Goal: Book appointment/travel/reservation

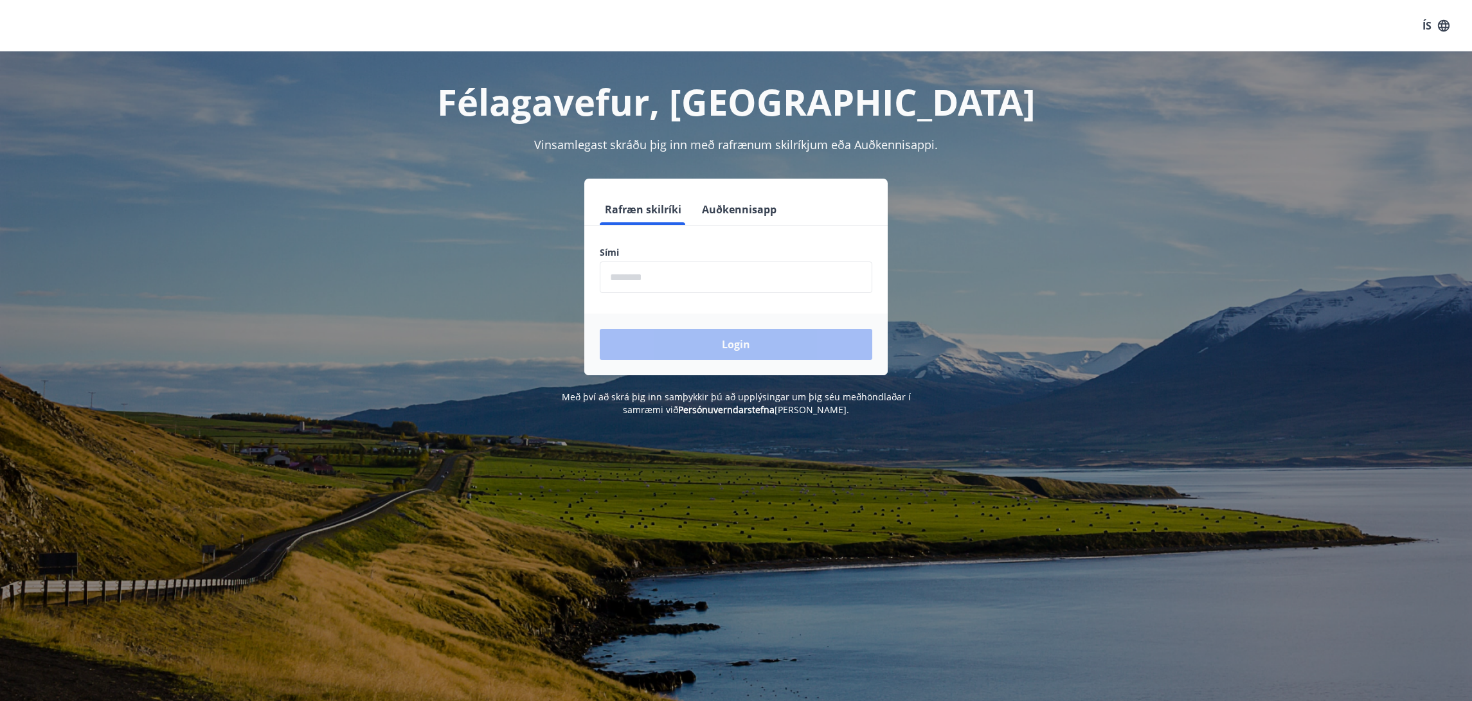
click at [673, 278] on input "phone" at bounding box center [736, 278] width 273 height 32
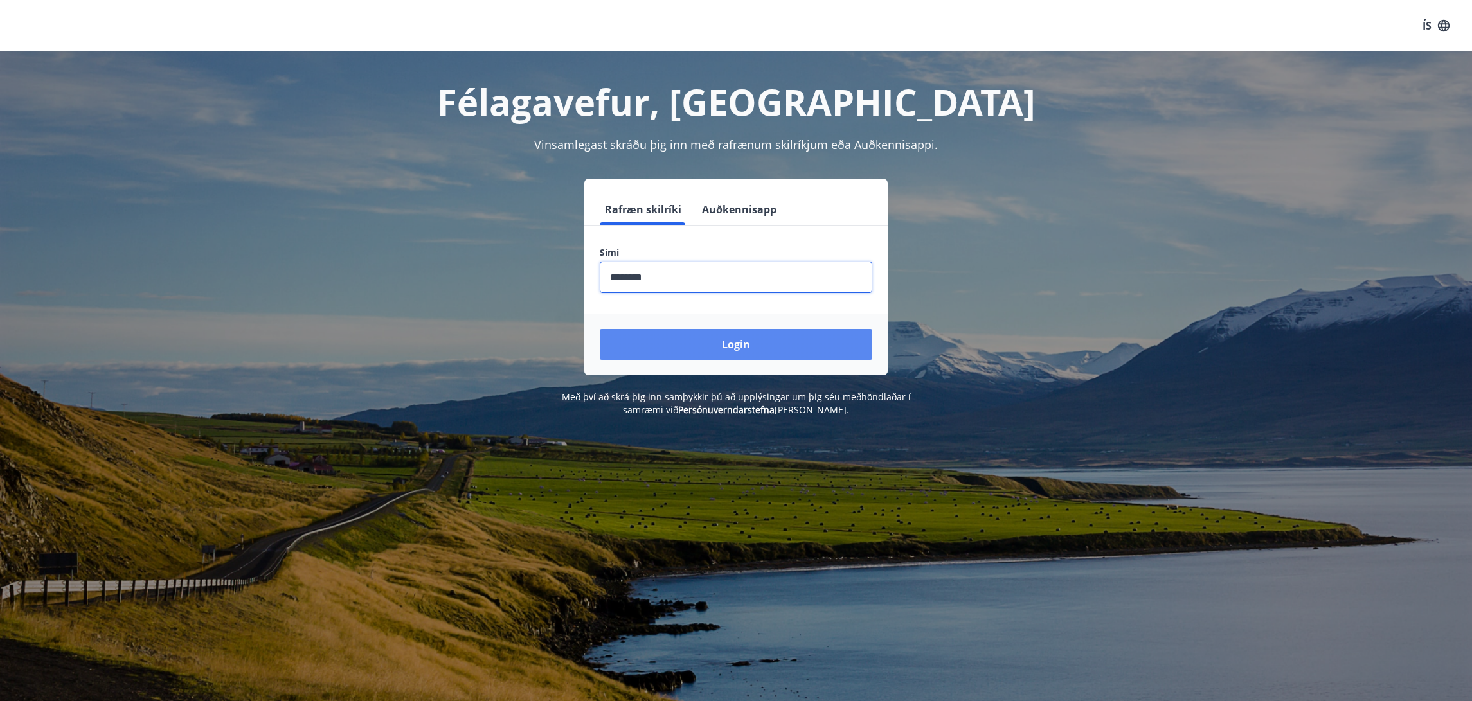
type input "********"
click at [746, 346] on button "Login" at bounding box center [736, 344] width 273 height 31
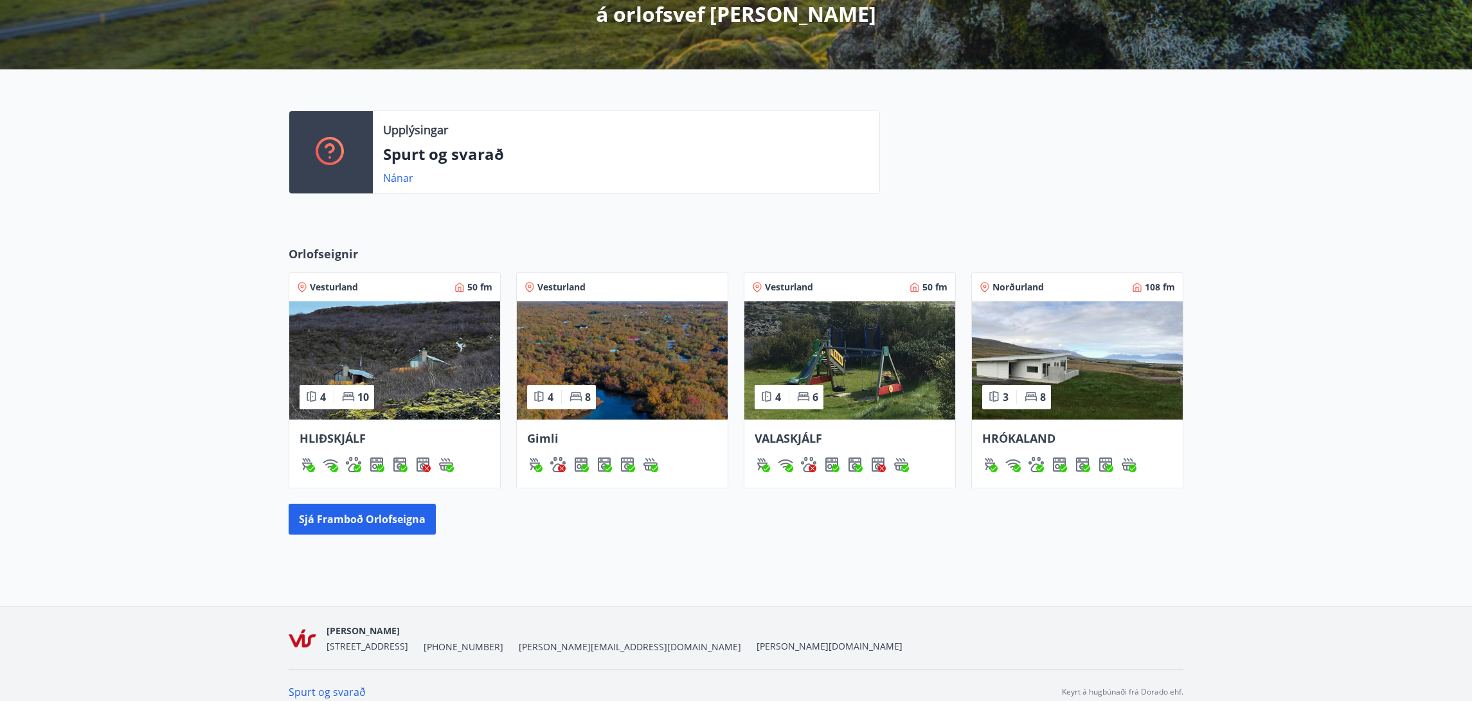
scroll to position [257, 0]
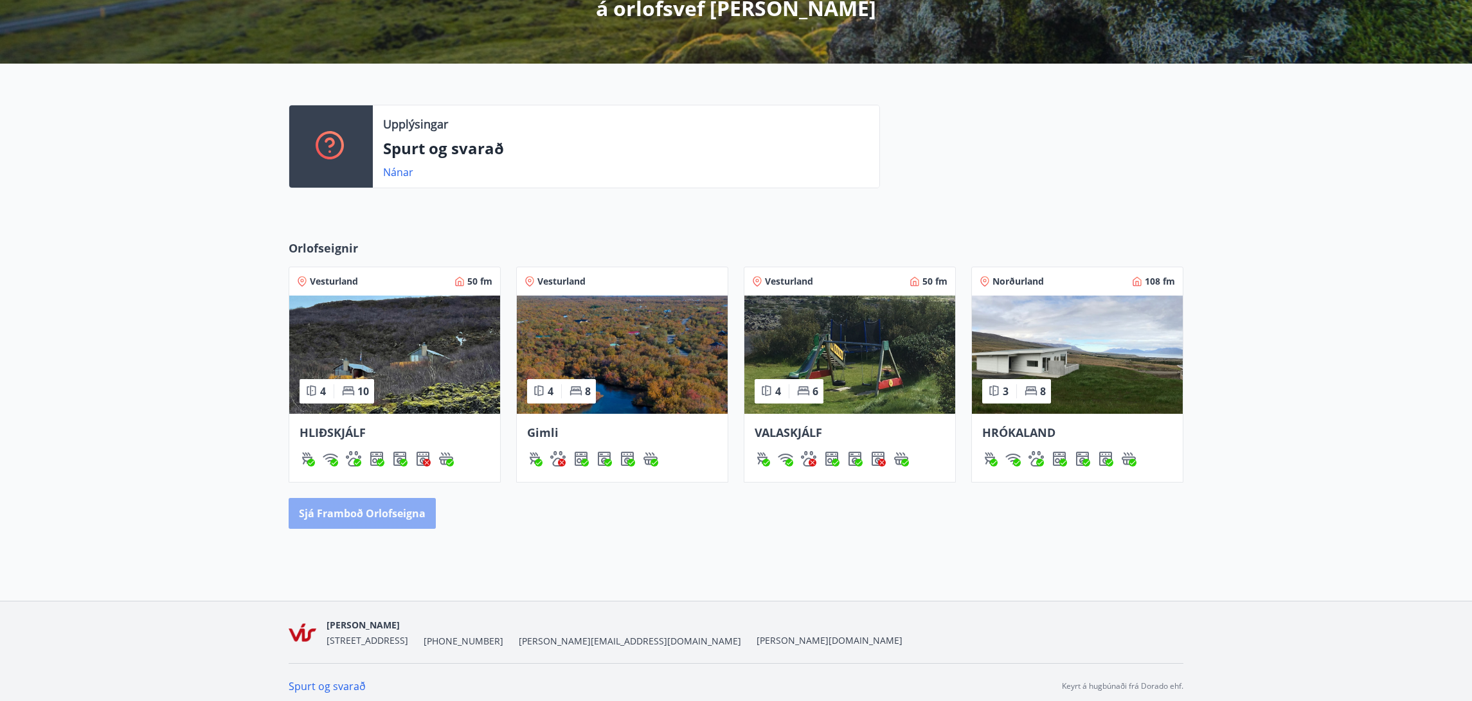
click at [381, 512] on button "Sjá framboð orlofseigna" at bounding box center [362, 513] width 147 height 31
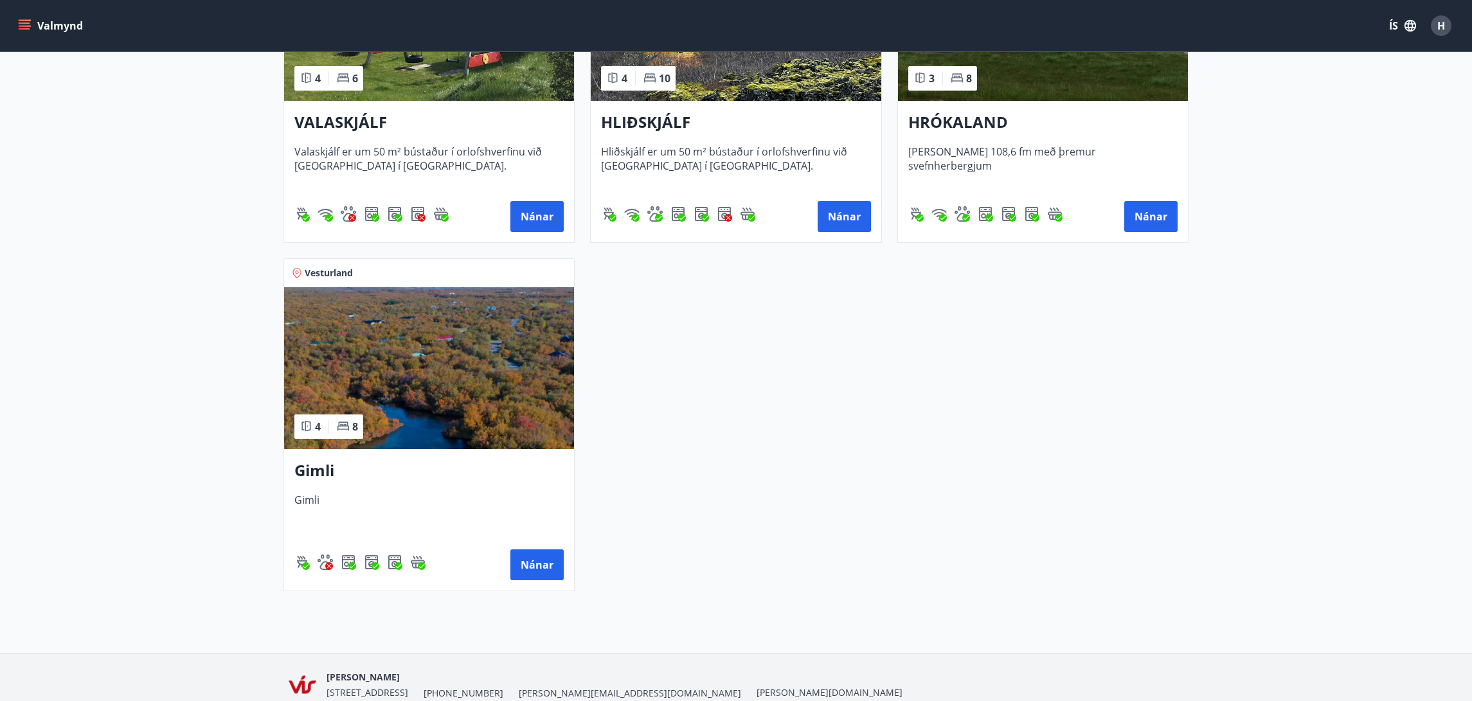
scroll to position [386, 0]
click at [548, 561] on button "Nánar" at bounding box center [536, 564] width 53 height 31
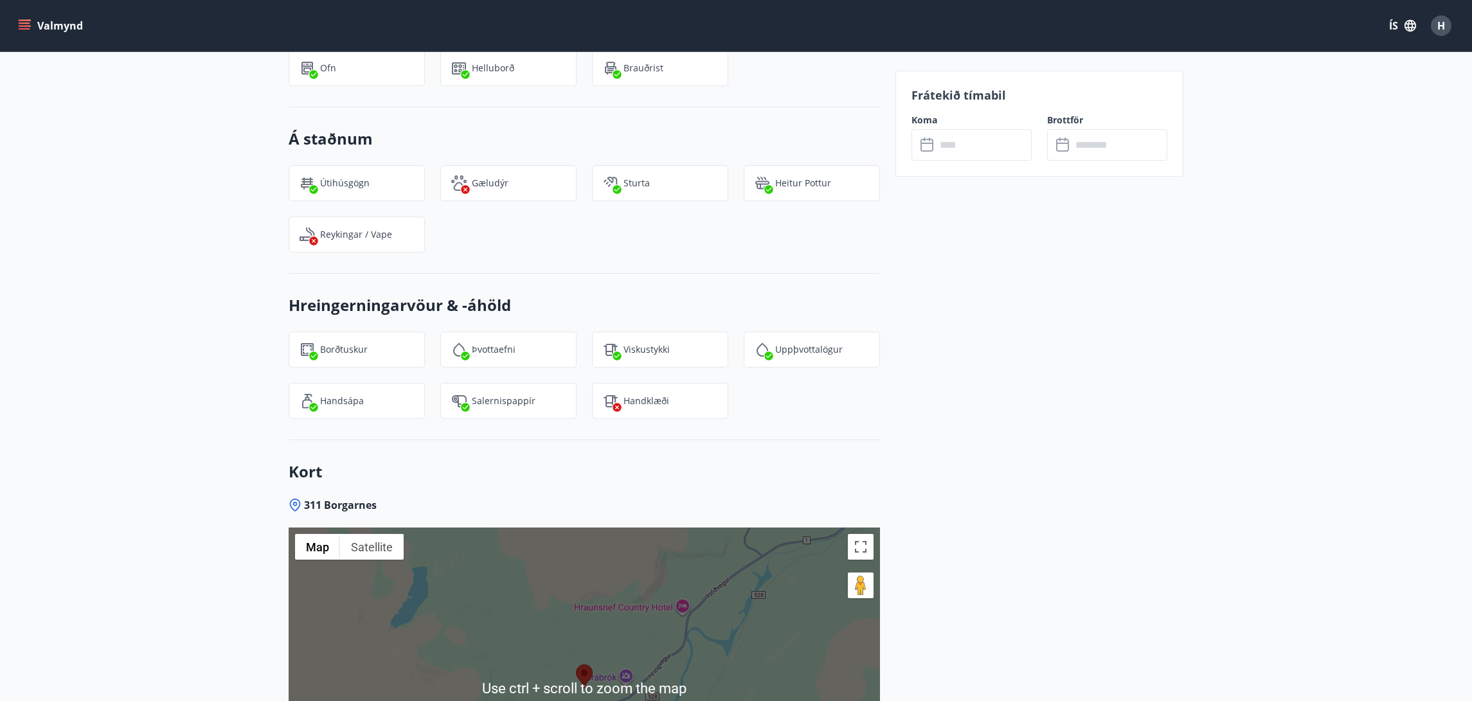
scroll to position [1808, 0]
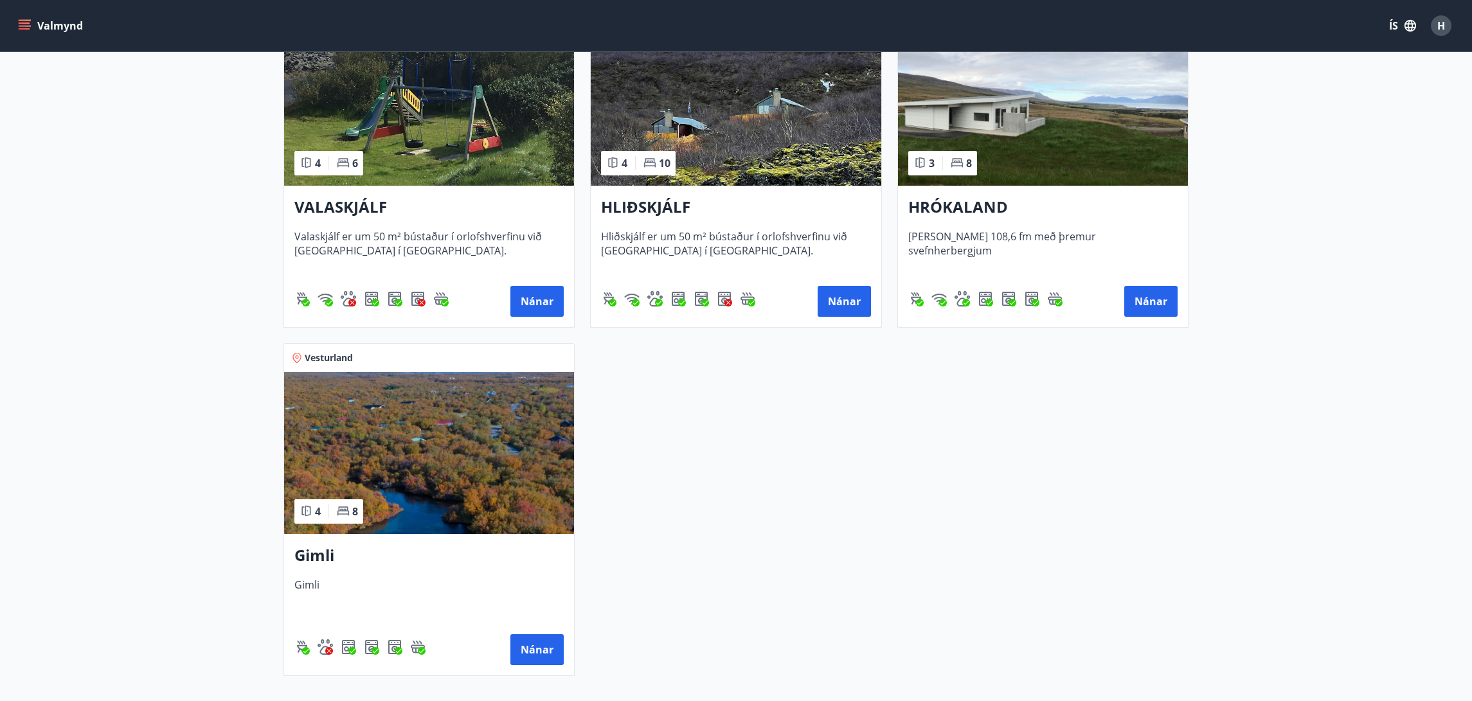
scroll to position [445, 0]
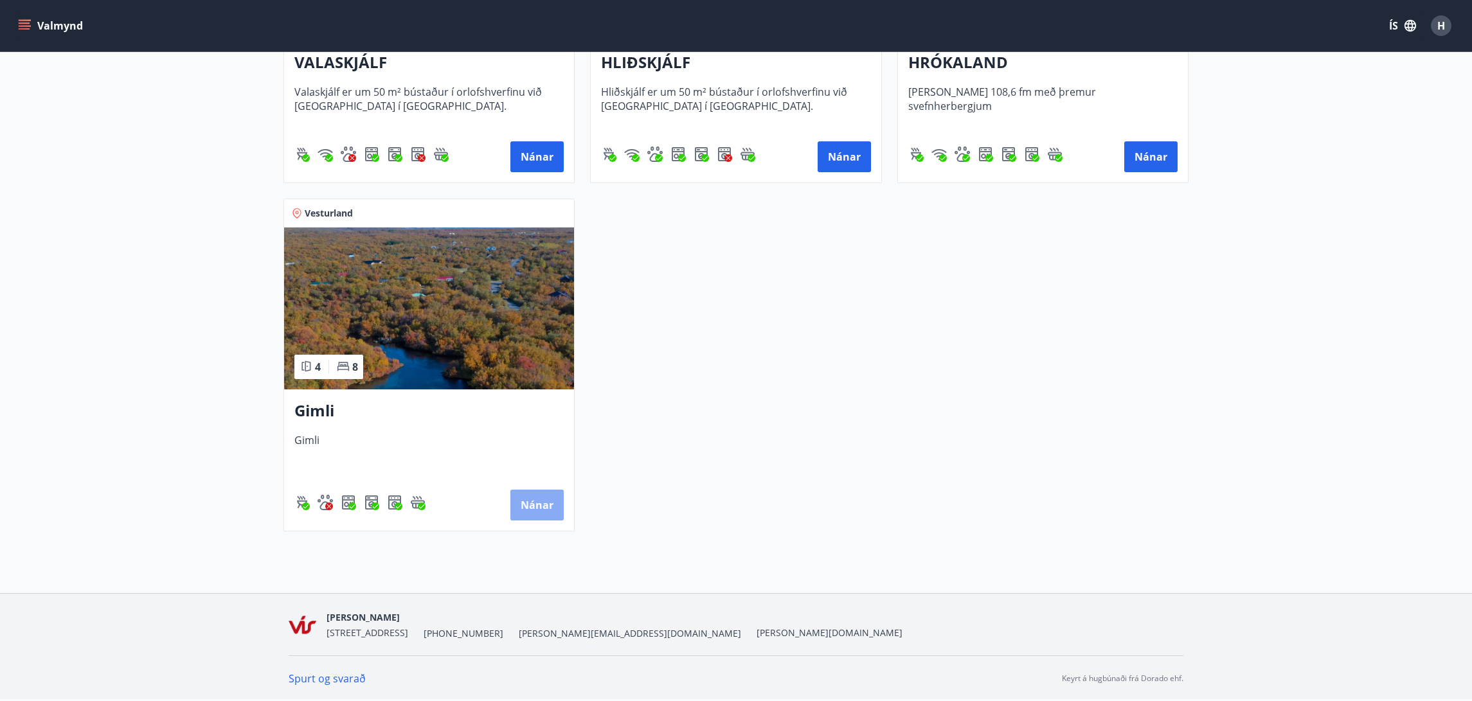
click at [533, 503] on button "Nánar" at bounding box center [536, 505] width 53 height 31
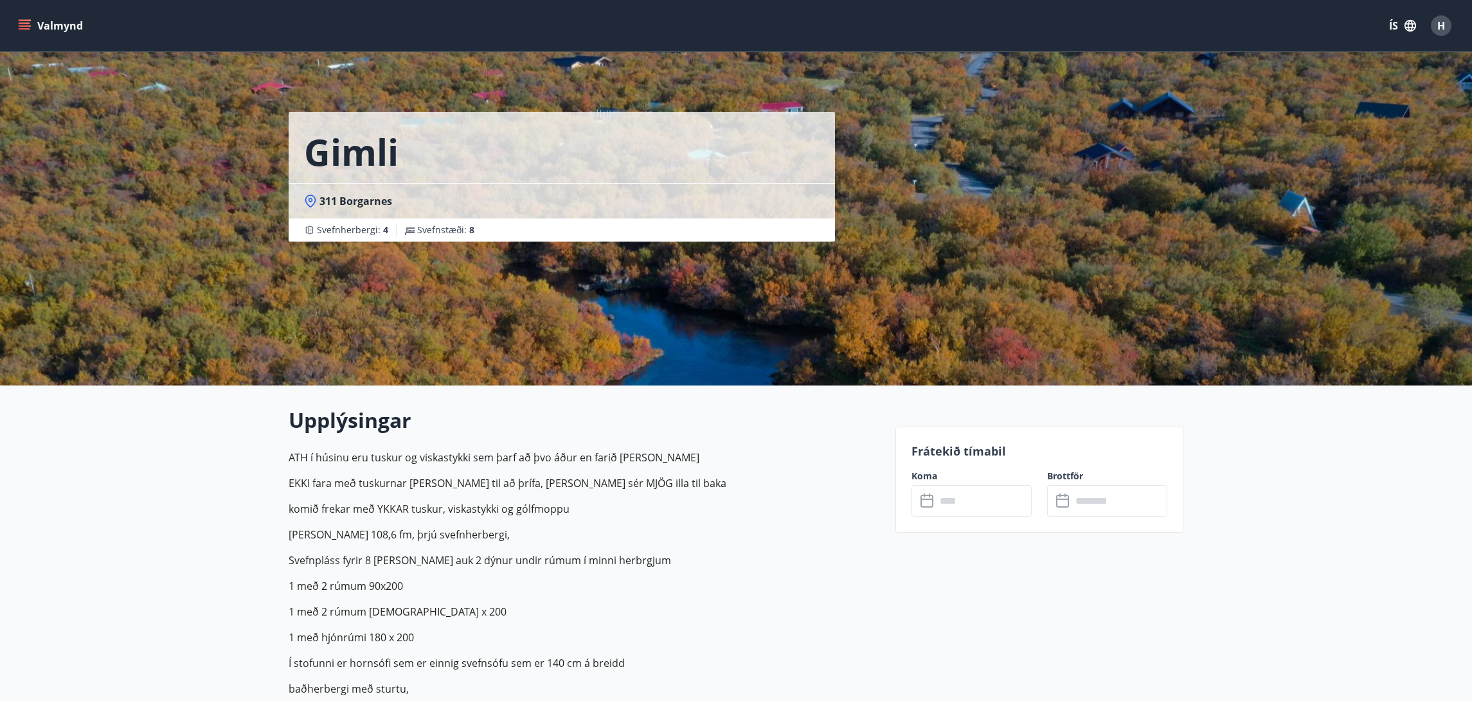
click at [52, 30] on button "Valmynd" at bounding box center [51, 25] width 73 height 23
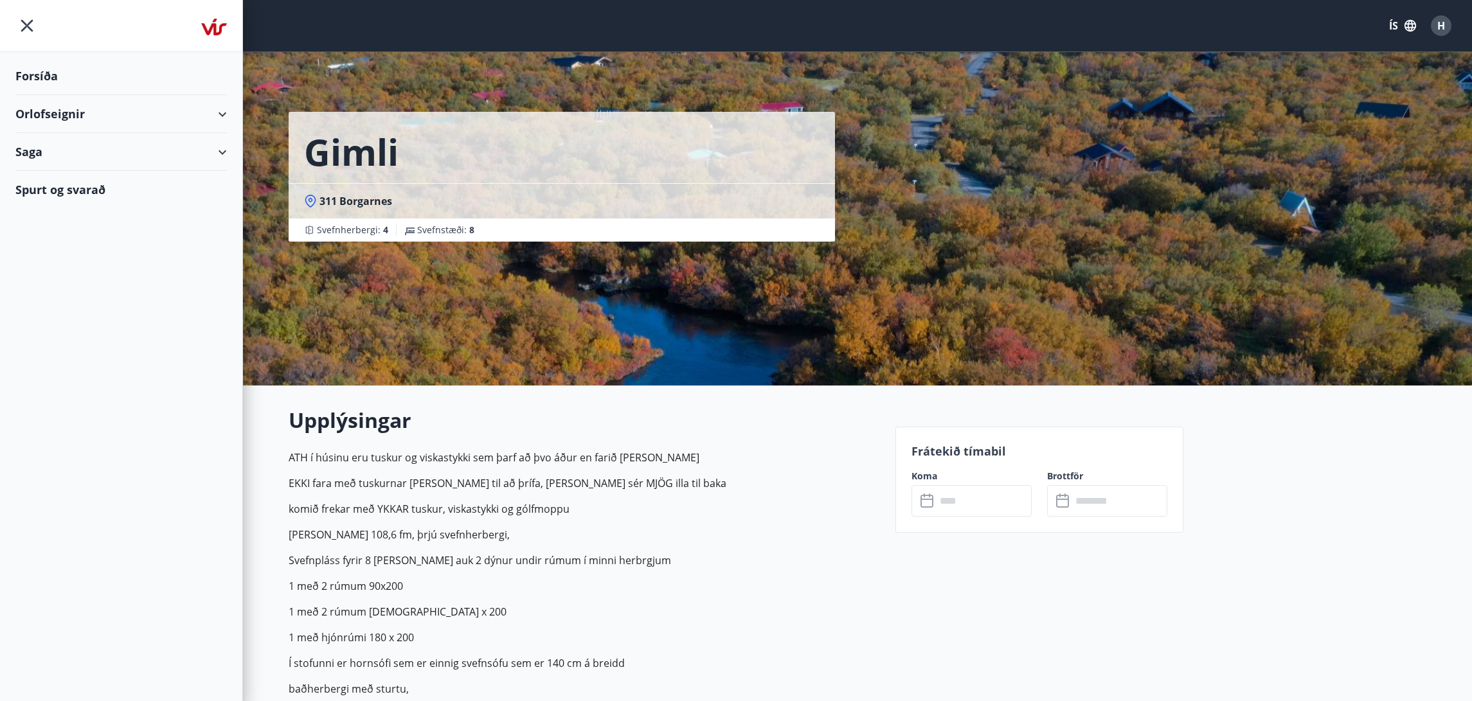
click at [222, 114] on div "Orlofseignir" at bounding box center [121, 114] width 212 height 38
click at [73, 174] on div "Bókunardagatal" at bounding box center [121, 173] width 191 height 27
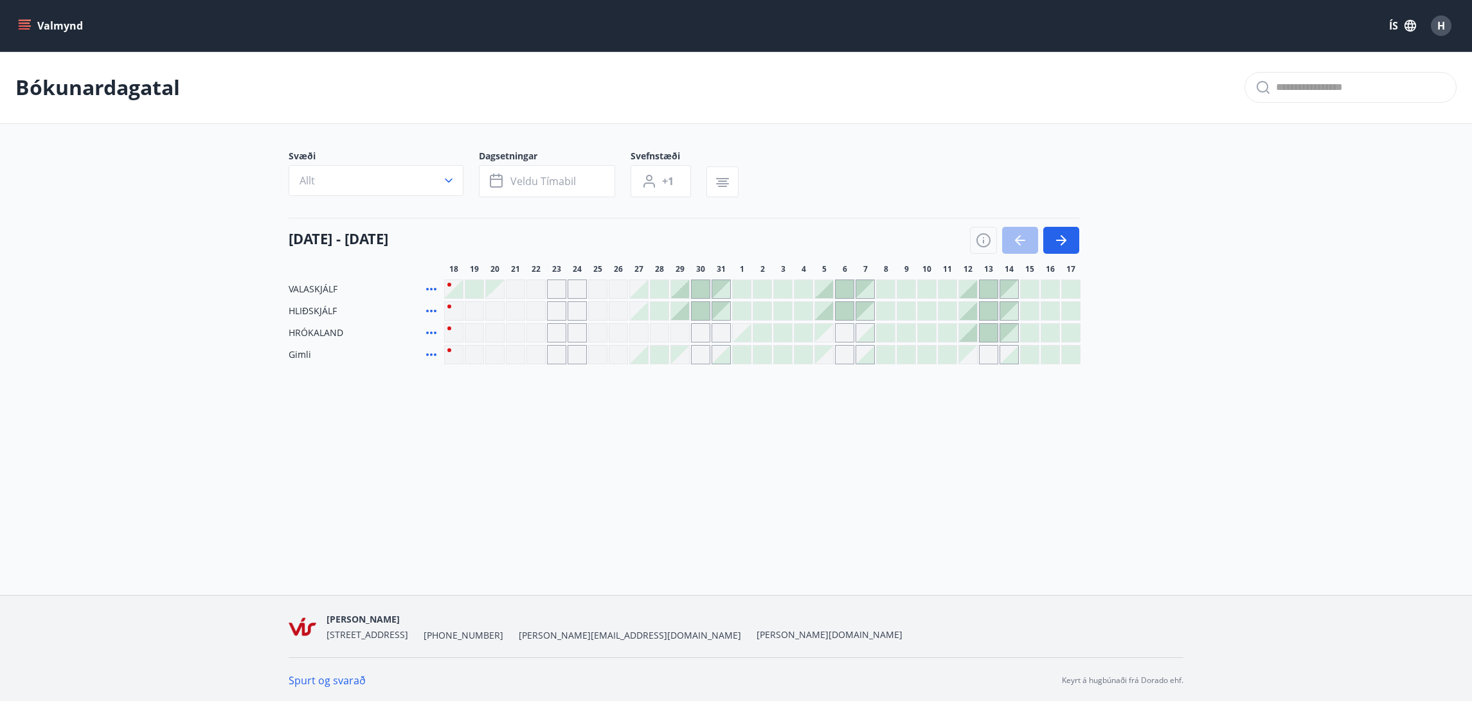
click at [537, 356] on div "Gráir dagar eru ekki bókanlegir" at bounding box center [536, 354] width 19 height 19
